Goal: Task Accomplishment & Management: Use online tool/utility

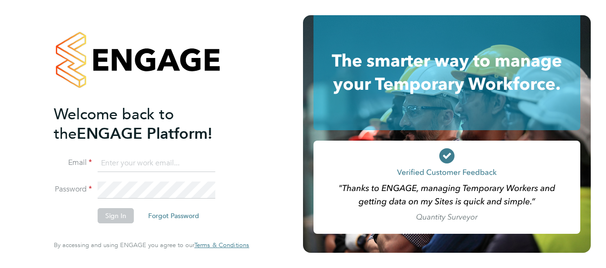
type input "ben.ioannou@cpplc.com"
click at [115, 215] on button "Sign In" at bounding box center [116, 216] width 36 height 15
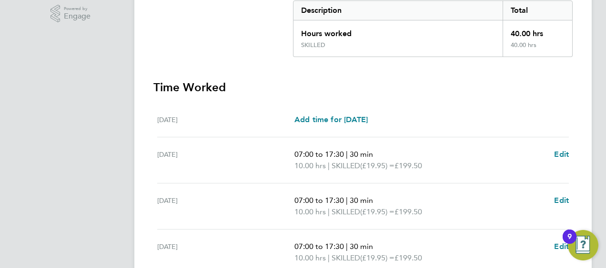
scroll to position [337, 0]
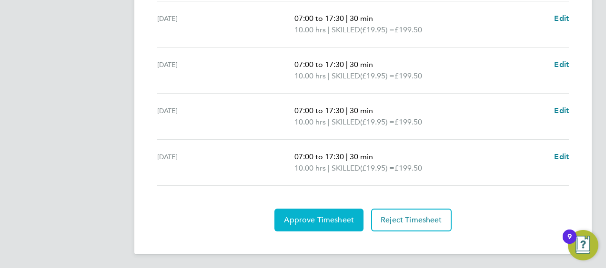
click at [312, 221] on span "Approve Timesheet" at bounding box center [319, 221] width 70 height 10
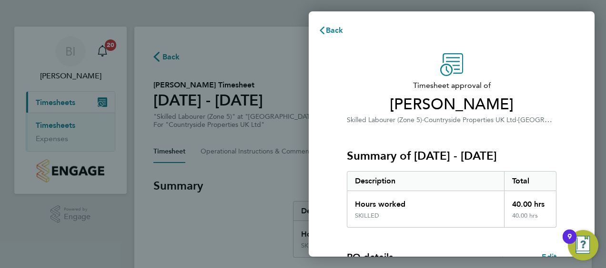
scroll to position [187, 0]
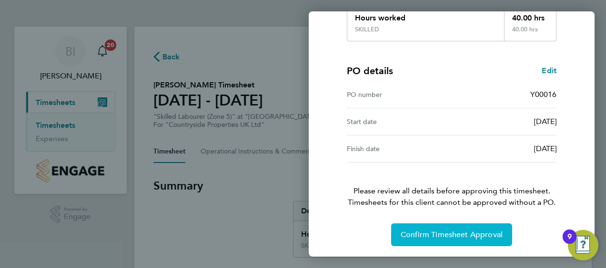
click at [427, 234] on span "Confirm Timesheet Approval" at bounding box center [451, 235] width 102 height 10
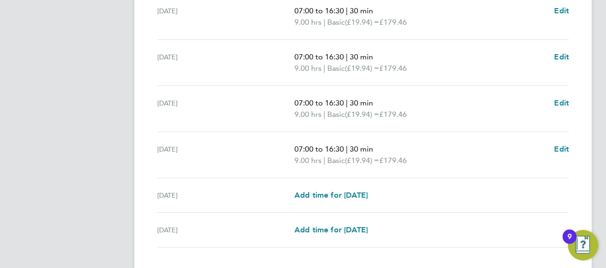
scroll to position [406, 0]
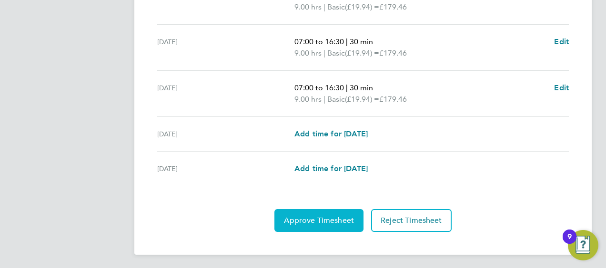
click at [330, 224] on button "Approve Timesheet" at bounding box center [318, 220] width 89 height 23
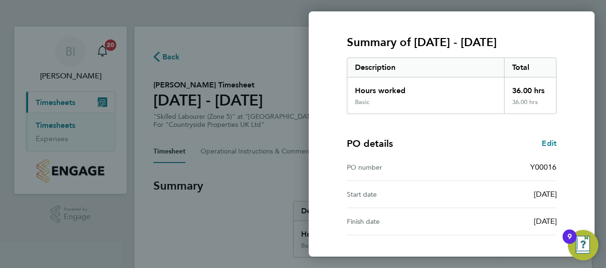
scroll to position [187, 0]
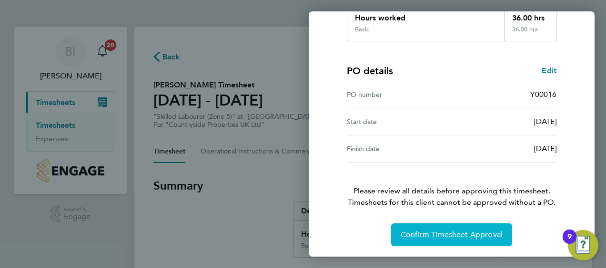
click at [450, 232] on span "Confirm Timesheet Approval" at bounding box center [451, 235] width 102 height 10
